Goal: Check status: Check status

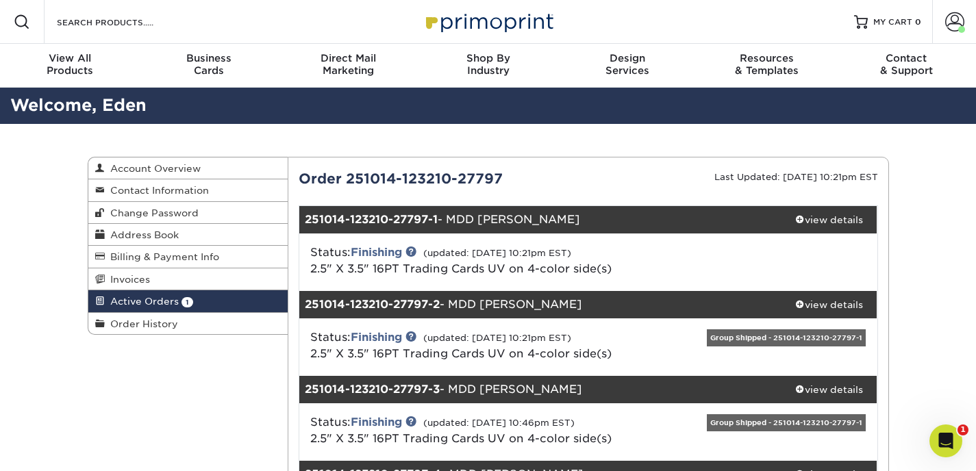
click at [132, 299] on span "Active Orders" at bounding box center [142, 301] width 74 height 11
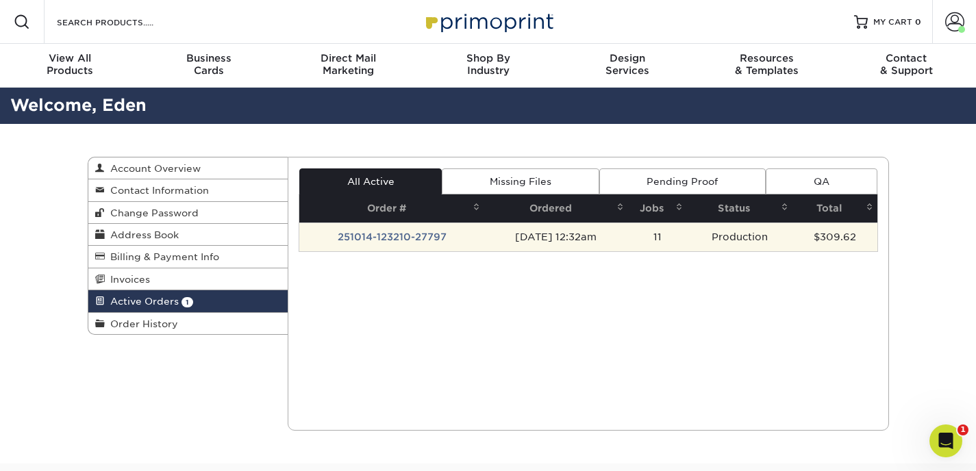
click at [466, 240] on td "251014-123210-27797" at bounding box center [391, 237] width 185 height 29
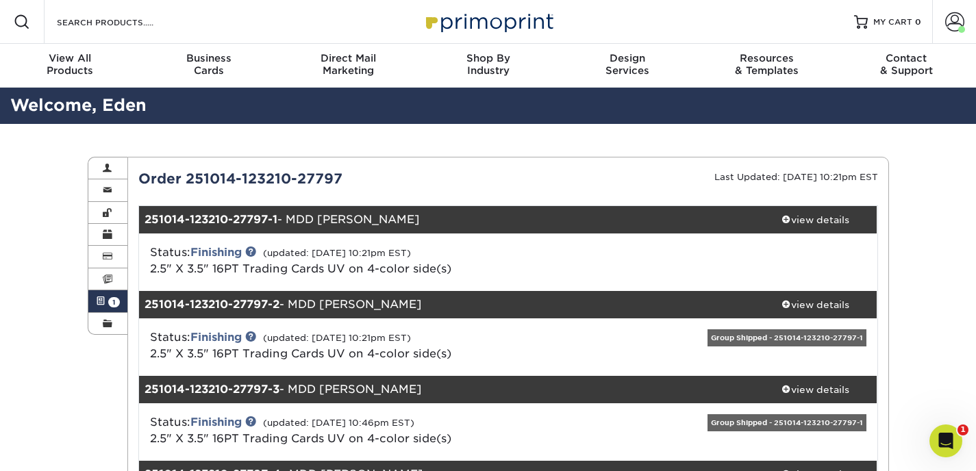
click at [110, 306] on span "1" at bounding box center [114, 302] width 12 height 10
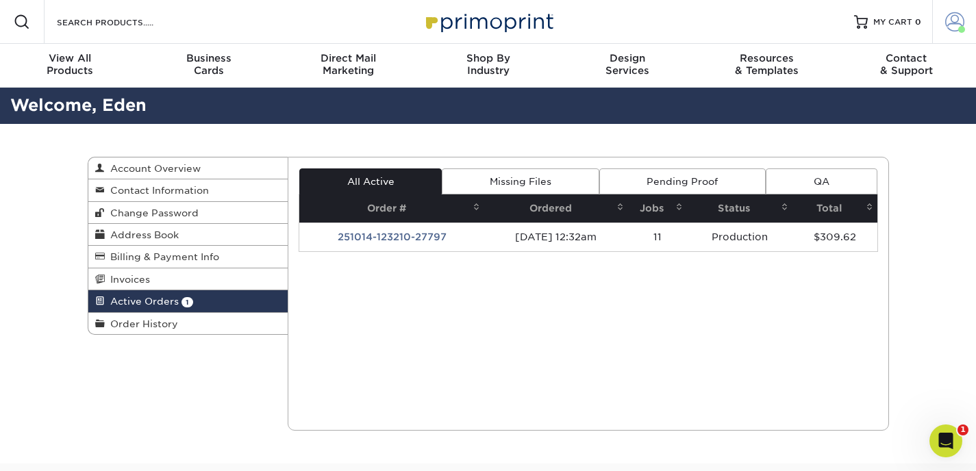
click at [949, 21] on span at bounding box center [954, 21] width 19 height 19
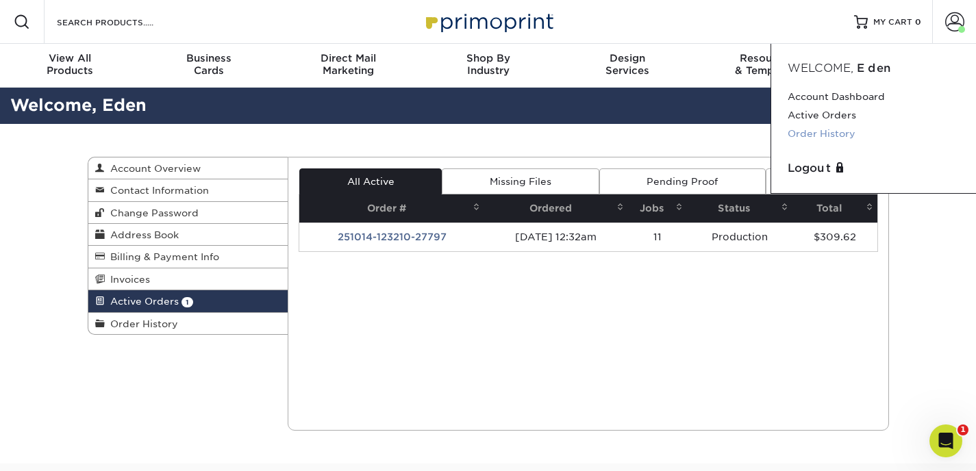
click at [840, 134] on link "Order History" at bounding box center [874, 134] width 172 height 18
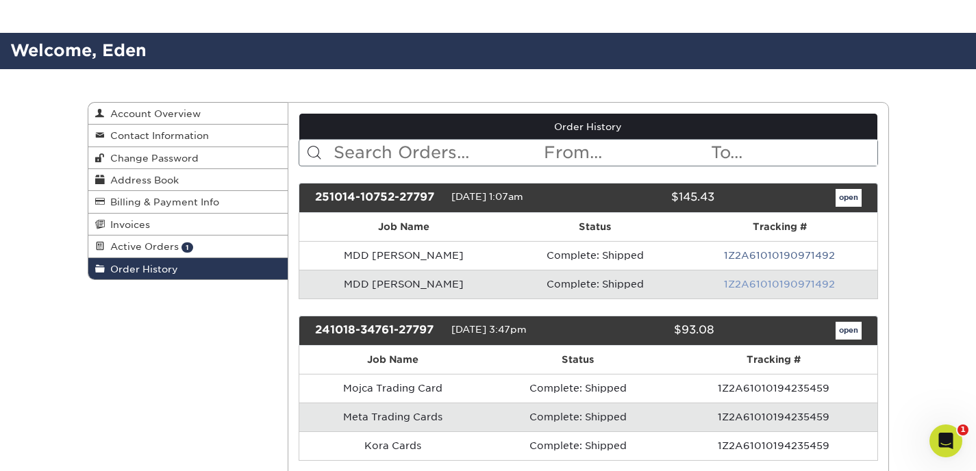
scroll to position [72, 0]
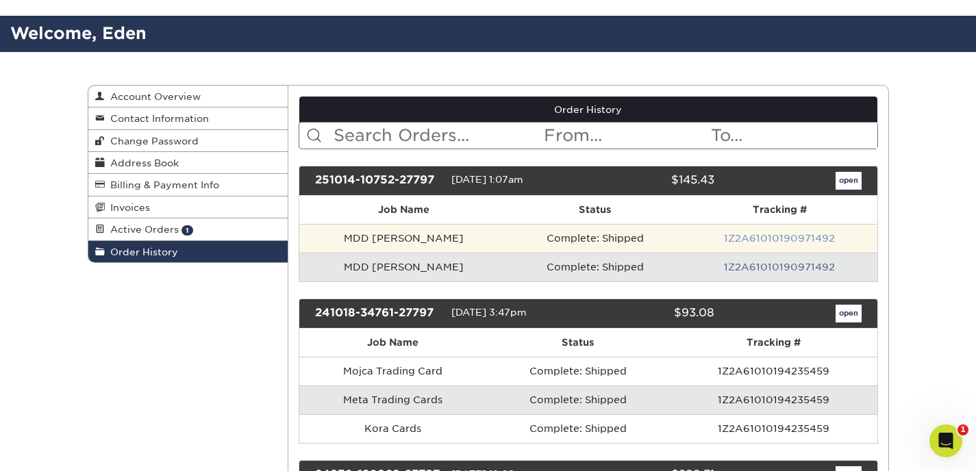
click at [749, 240] on link "1Z2A61010190971492" at bounding box center [779, 238] width 111 height 11
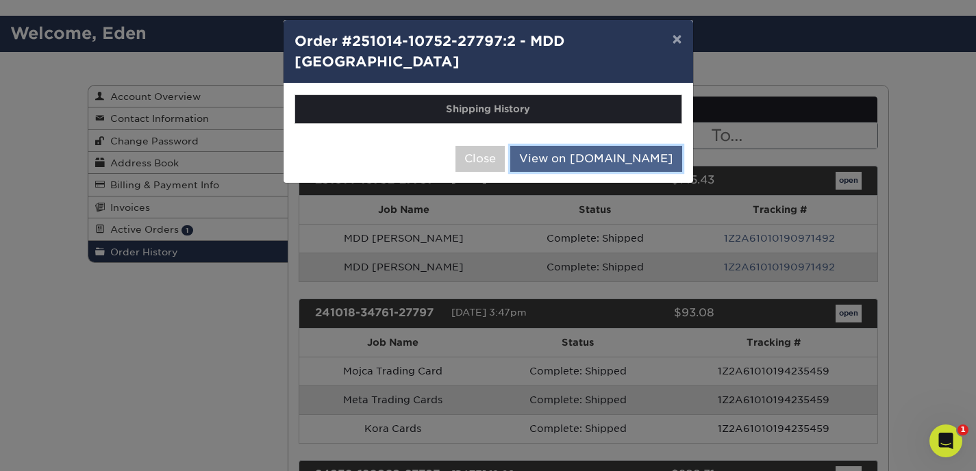
click at [611, 146] on link "View on UPS.com" at bounding box center [596, 159] width 172 height 26
